Goal: Transaction & Acquisition: Purchase product/service

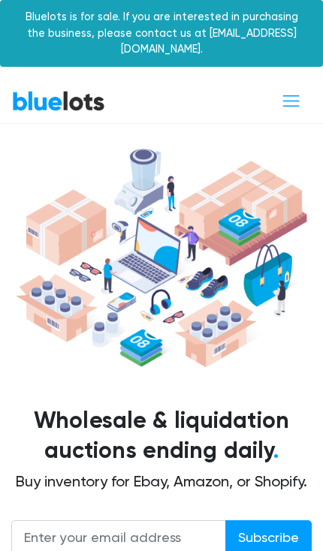
click at [289, 91] on span "Toggle navigation" at bounding box center [291, 101] width 20 height 20
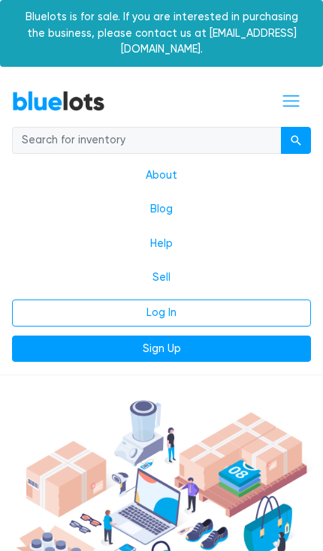
click at [126, 304] on link "Log In" at bounding box center [161, 312] width 299 height 27
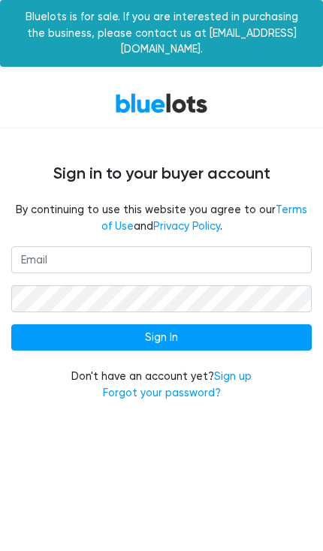
click at [29, 246] on input "email" at bounding box center [161, 259] width 300 height 27
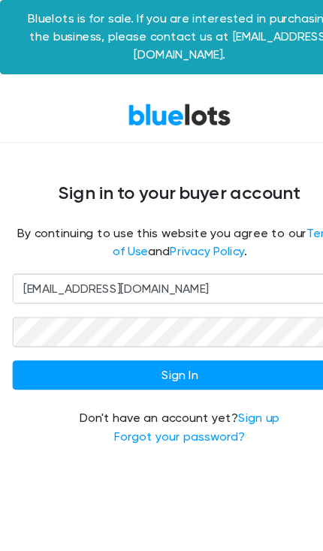
type input "[EMAIL_ADDRESS][DOMAIN_NAME]"
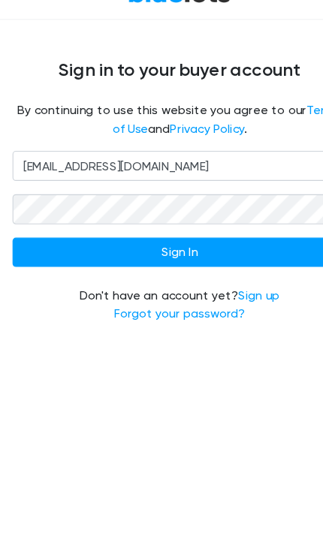
click at [32, 324] on input "Sign In" at bounding box center [161, 337] width 300 height 27
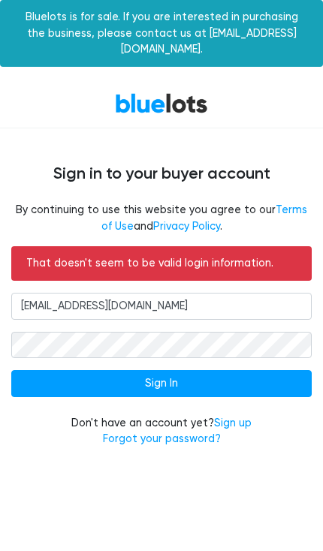
click at [226, 416] on link "Sign up" at bounding box center [233, 422] width 38 height 13
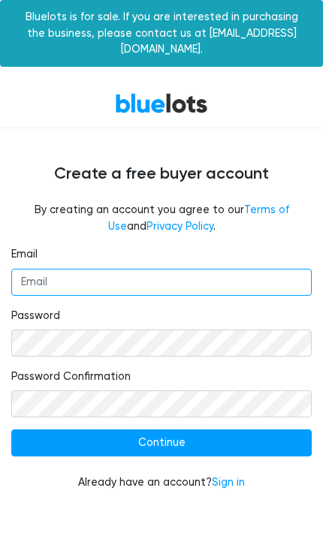
click at [27, 269] on input "Email" at bounding box center [161, 282] width 300 height 27
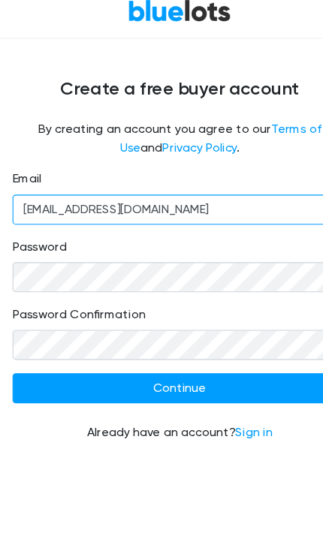
type input "Seven21South@gmail.com"
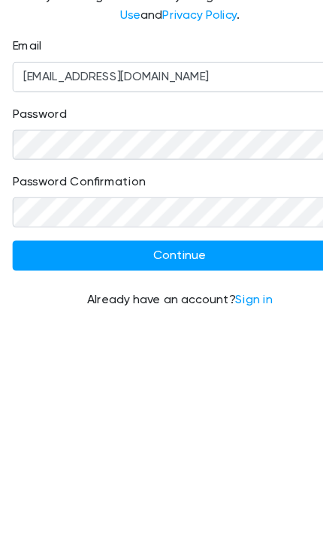
click at [39, 429] on input "Continue" at bounding box center [161, 442] width 300 height 27
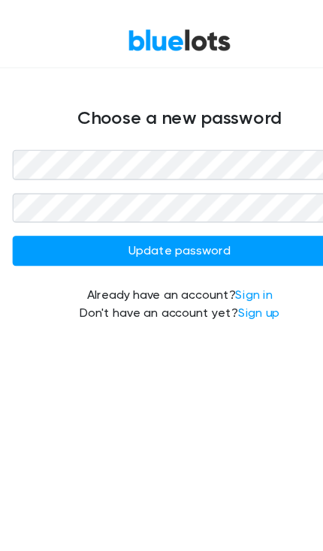
click at [38, 279] on input "Update password" at bounding box center [161, 292] width 300 height 27
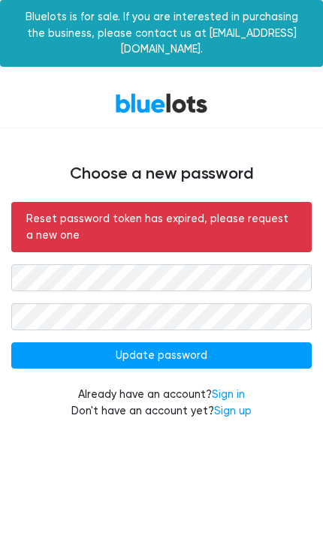
click at [224, 388] on link "Sign in" at bounding box center [228, 394] width 33 height 13
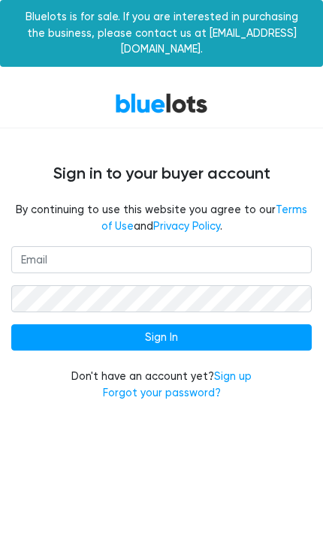
click at [119, 386] on link "Forgot your password?" at bounding box center [162, 392] width 118 height 13
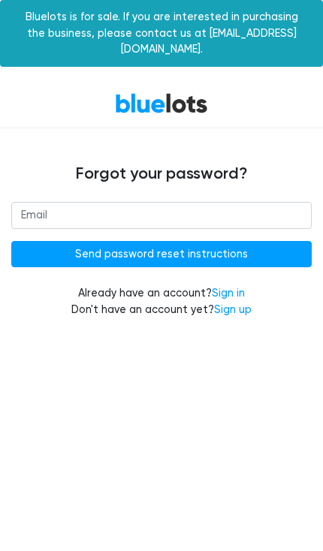
click at [33, 202] on input "email" at bounding box center [161, 215] width 300 height 27
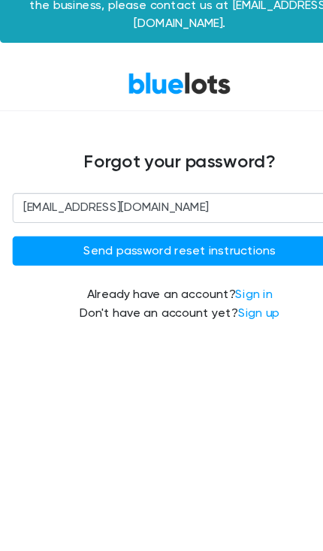
type input "Seven21South@gmail.com"
click at [35, 241] on input "Send password reset instructions" at bounding box center [161, 254] width 300 height 27
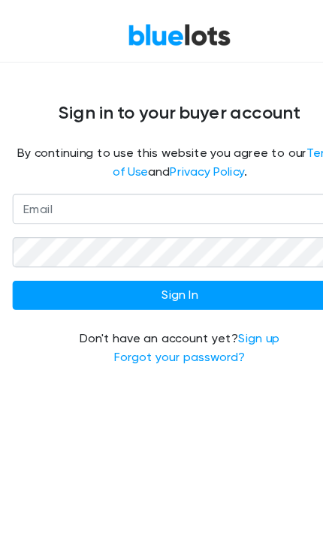
click at [125, 386] on link "Forgot your password?" at bounding box center [162, 392] width 118 height 13
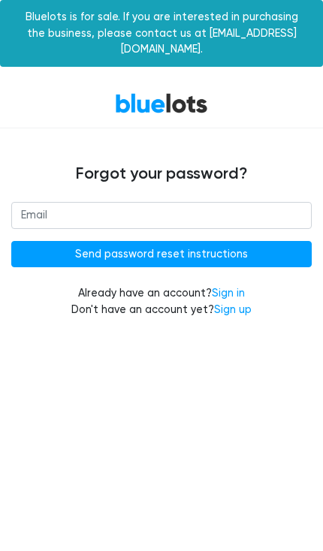
click at [32, 202] on input "email" at bounding box center [161, 215] width 300 height 27
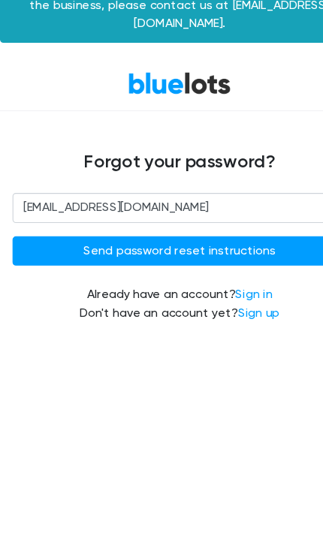
type input "Seven21South@gmail.com"
click at [103, 241] on input "Send password reset instructions" at bounding box center [161, 254] width 300 height 27
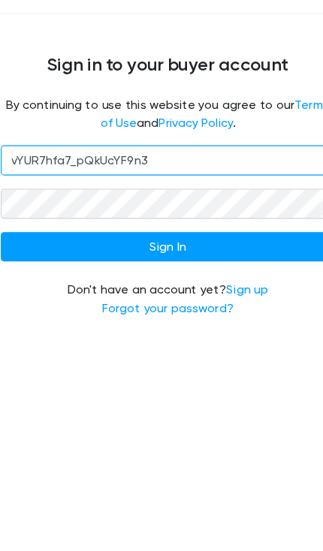
click at [148, 246] on input "vYUR7hfa7_pQkUcYF9n3" at bounding box center [161, 259] width 300 height 27
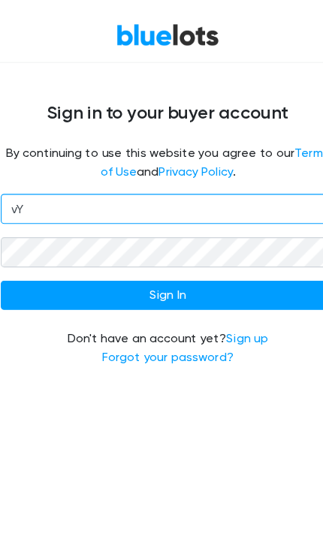
type input "v"
type input "[EMAIL_ADDRESS][DOMAIN_NAME]"
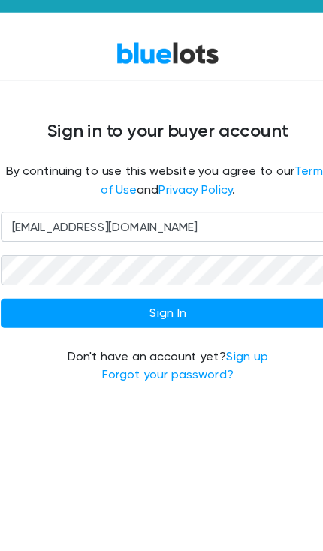
click at [20, 324] on input "Sign In" at bounding box center [161, 337] width 300 height 27
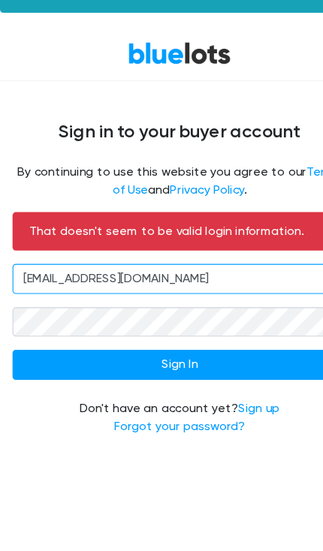
type input "vYUR7hfa7_pQkUcYF9n3"
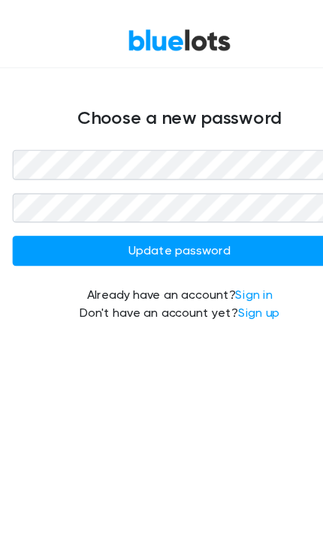
click at [47, 279] on input "Update password" at bounding box center [161, 292] width 300 height 27
click at [51, 279] on input "Update password" at bounding box center [161, 292] width 300 height 27
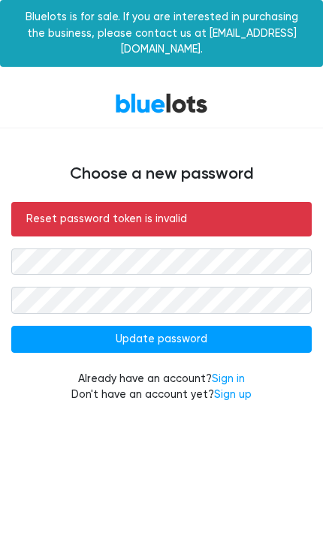
click at [98, 413] on html "Bluelots is for sale. If you are interested in purchasing the business, please …" at bounding box center [161, 210] width 323 height 421
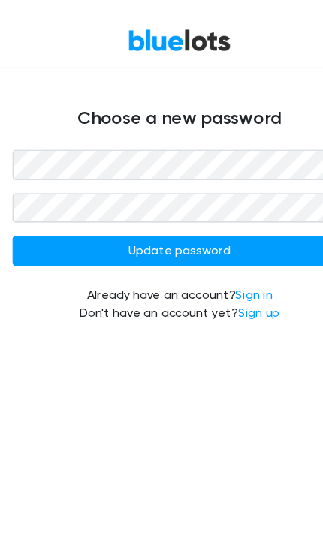
click at [41, 279] on input "Update password" at bounding box center [161, 292] width 300 height 27
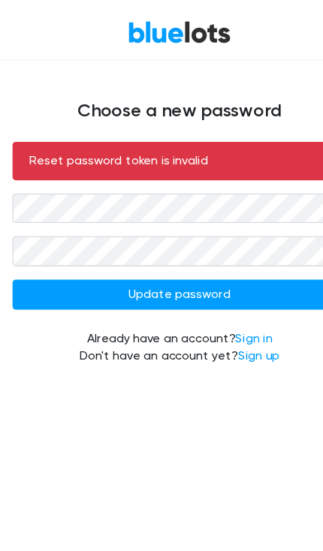
click at [245, 388] on link "Sign up" at bounding box center [233, 394] width 38 height 13
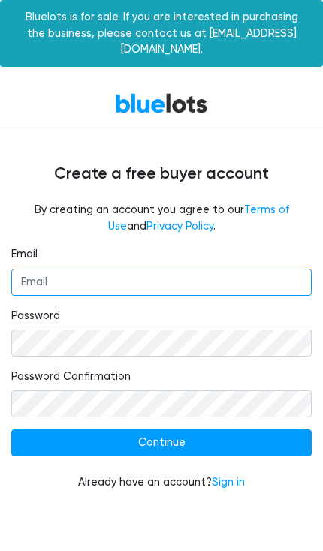
click at [27, 269] on input "Email" at bounding box center [161, 282] width 300 height 27
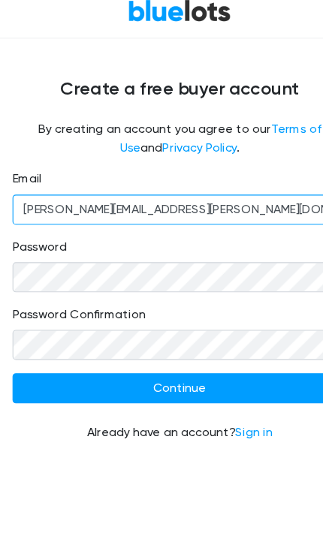
type input "Melissa.D.Smith@wv.gov"
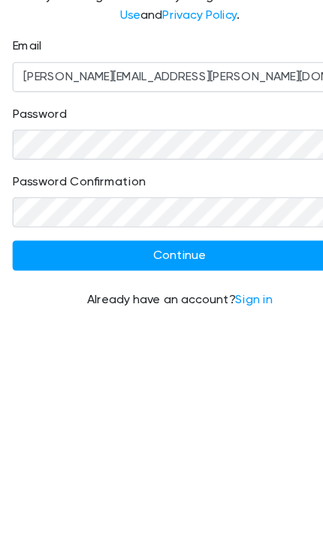
click at [36, 429] on input "Continue" at bounding box center [161, 442] width 300 height 27
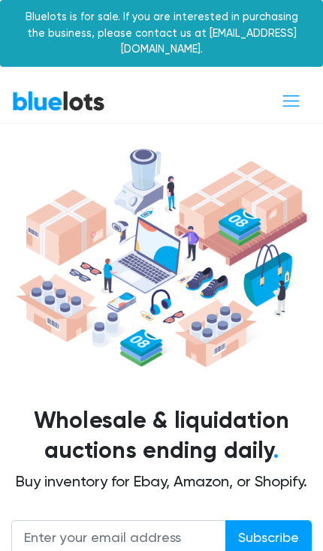
click at [306, 96] on button "Toggle navigation" at bounding box center [291, 101] width 40 height 28
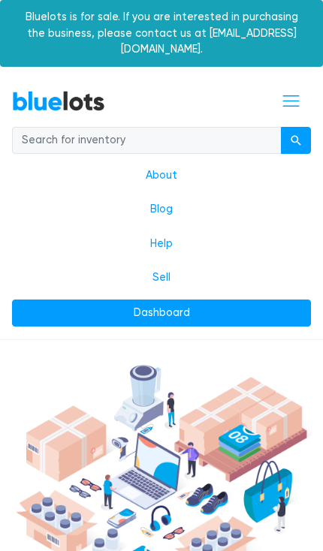
click at [86, 299] on link "Dashboard" at bounding box center [161, 312] width 299 height 27
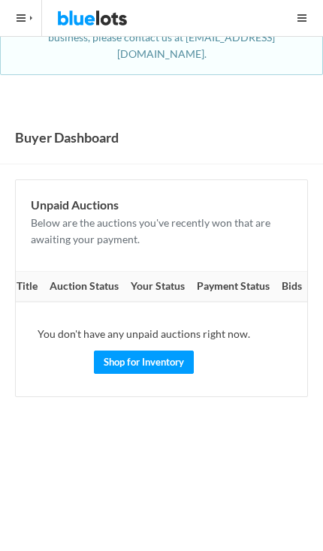
scroll to position [0, 95]
click at [108, 350] on link "Shop for Inventory" at bounding box center [143, 361] width 100 height 23
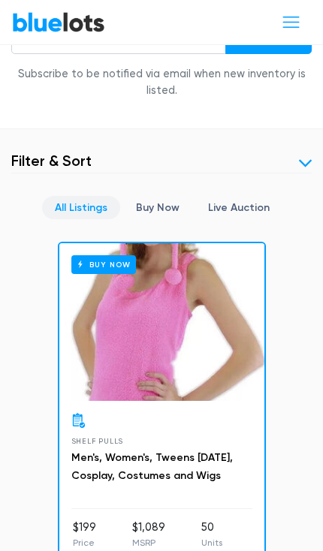
scroll to position [498, 0]
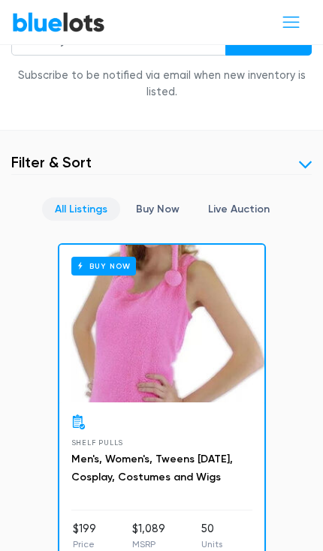
click at [161, 197] on link "Buy Now" at bounding box center [157, 208] width 69 height 23
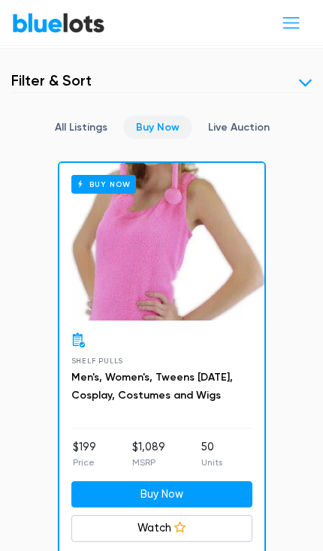
scroll to position [538, 0]
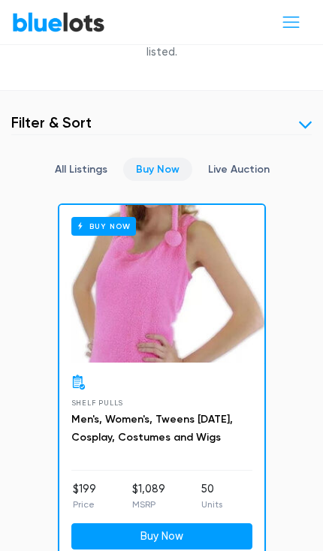
click at [296, 29] on span "Toggle navigation" at bounding box center [291, 22] width 20 height 20
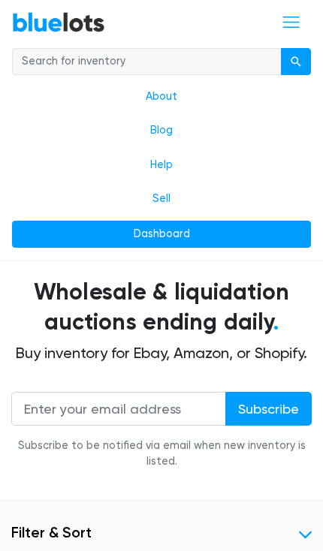
scroll to position [333, 0]
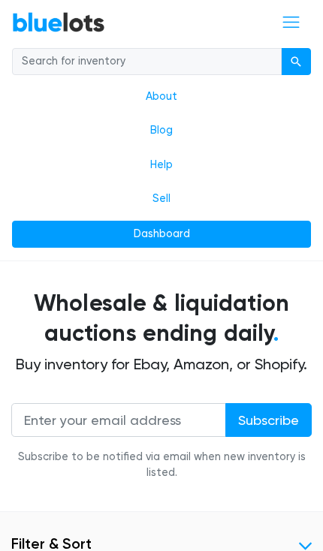
click at [47, 64] on input "search" at bounding box center [146, 61] width 269 height 27
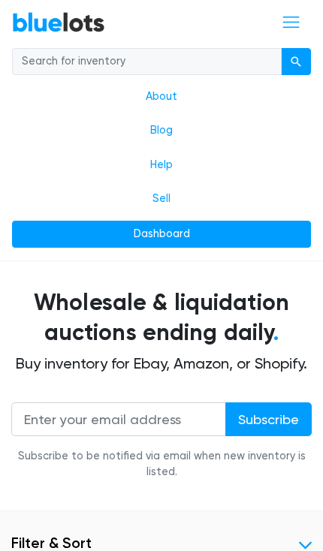
scroll to position [242, 0]
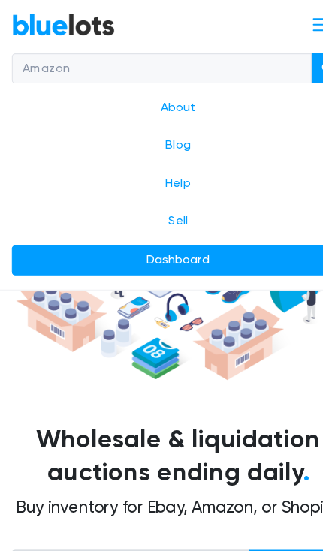
type input "Amazon"
click at [294, 62] on button "submit" at bounding box center [296, 61] width 30 height 27
